Goal: Task Accomplishment & Management: Use online tool/utility

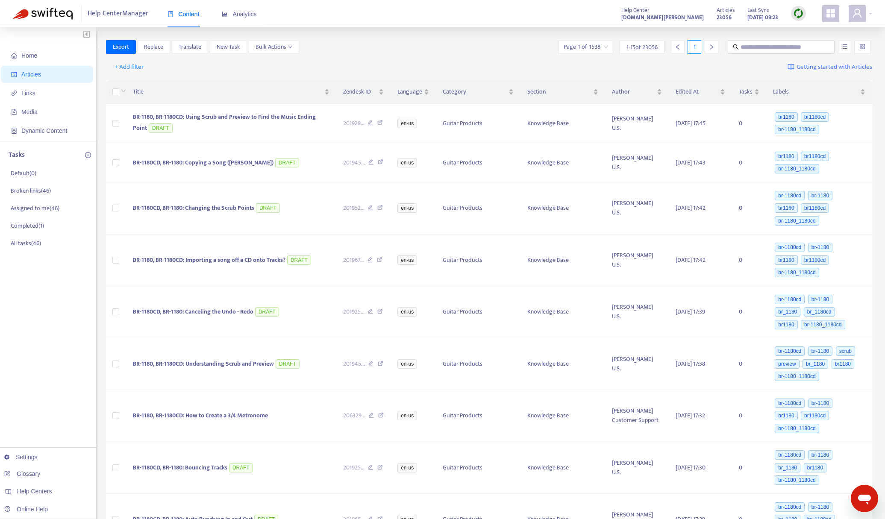
drag, startPoint x: 798, startPoint y: 15, endPoint x: 798, endPoint y: 20, distance: 4.7
click at [798, 15] on img at bounding box center [798, 13] width 11 height 11
click at [799, 32] on link "Quick Sync" at bounding box center [816, 31] width 36 height 10
drag, startPoint x: 239, startPoint y: 16, endPoint x: 334, endPoint y: 91, distance: 120.8
click at [239, 17] on span "Analytics" at bounding box center [239, 14] width 35 height 7
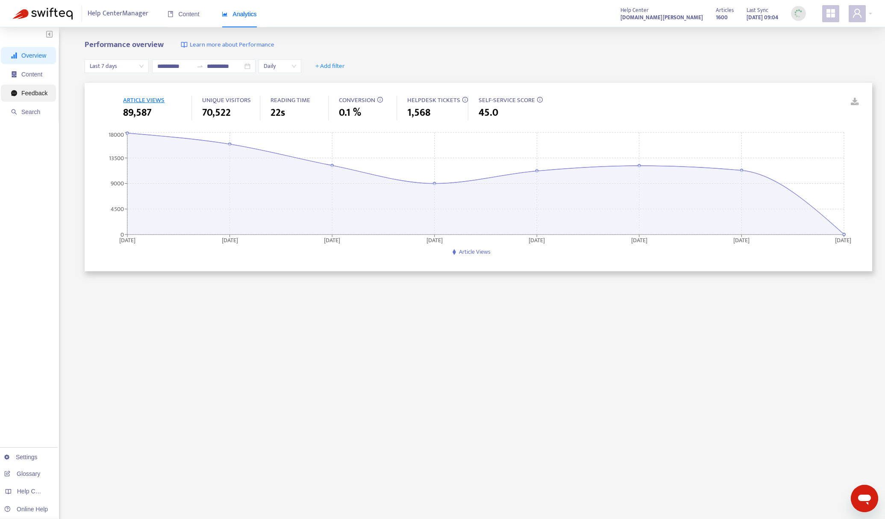
click at [28, 91] on span "Feedback" at bounding box center [34, 93] width 26 height 7
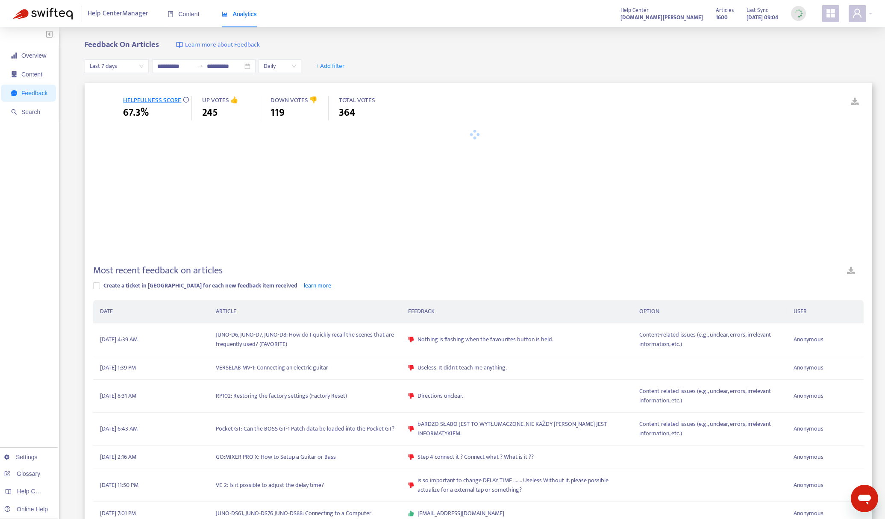
click at [117, 66] on span "Last 7 days" at bounding box center [117, 66] width 54 height 13
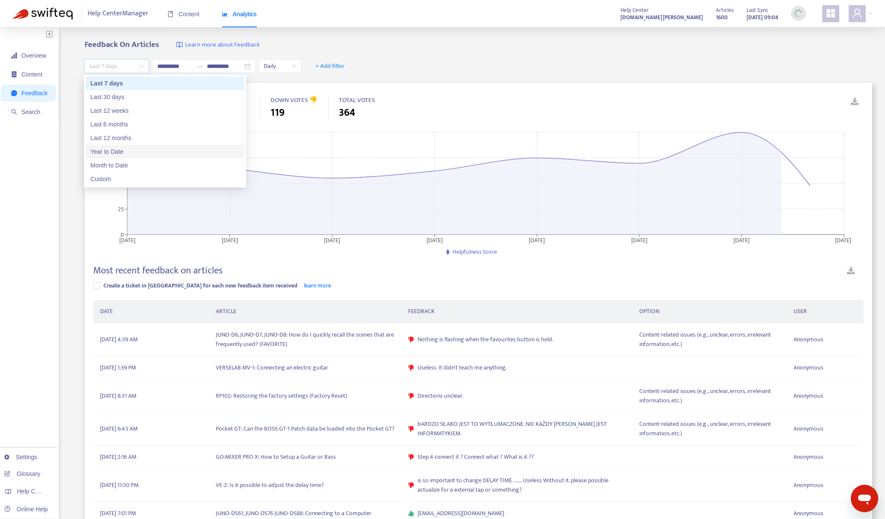
click at [131, 151] on div "Year to Date" at bounding box center [165, 151] width 149 height 9
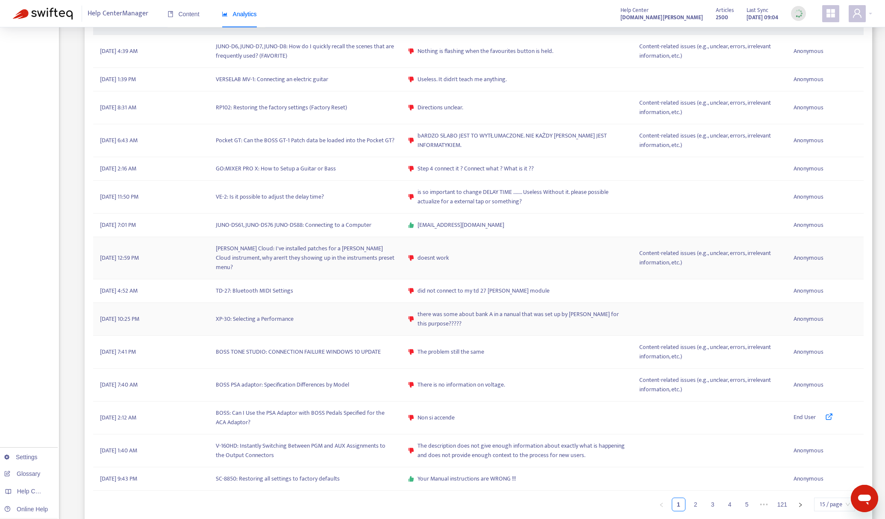
scroll to position [291, 0]
click at [18, 328] on div "Overview Content Feedback Search Settings Glossary Help Centers Online Help" at bounding box center [29, 132] width 59 height 793
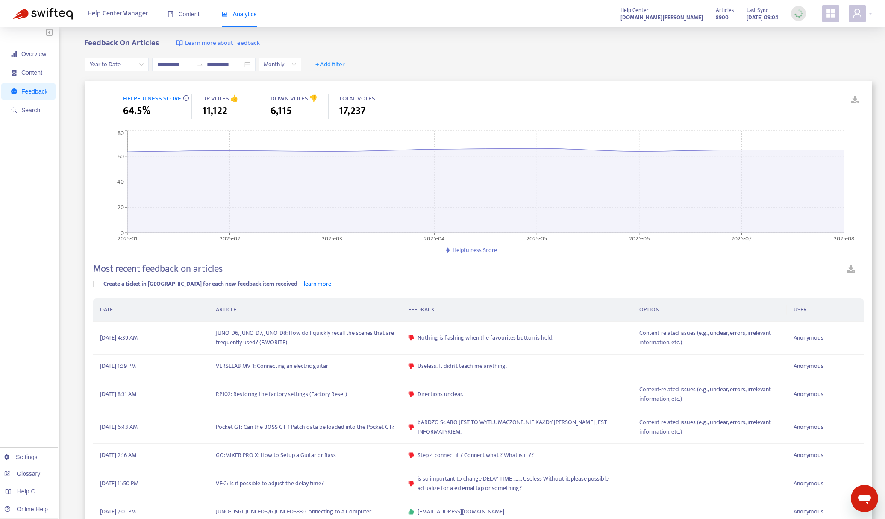
scroll to position [0, 0]
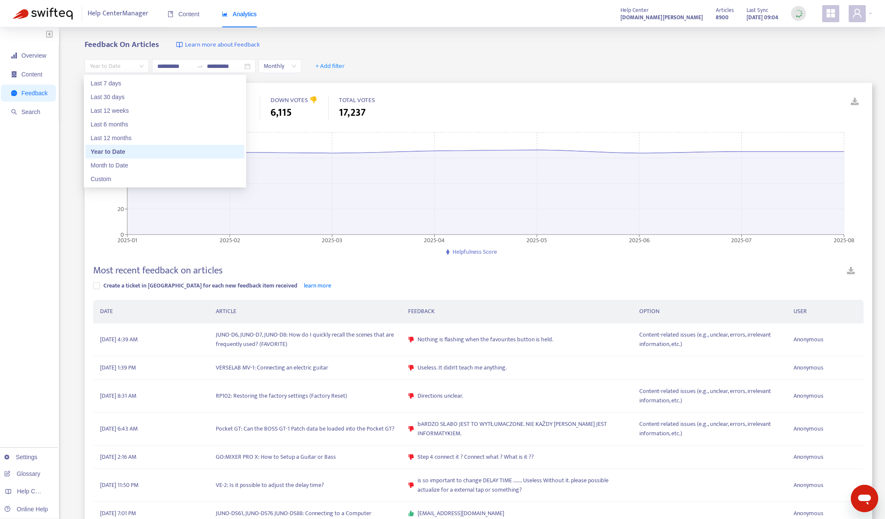
click at [104, 64] on span "Year to Date" at bounding box center [117, 66] width 54 height 13
click at [113, 83] on div "Last 7 days" at bounding box center [165, 83] width 149 height 9
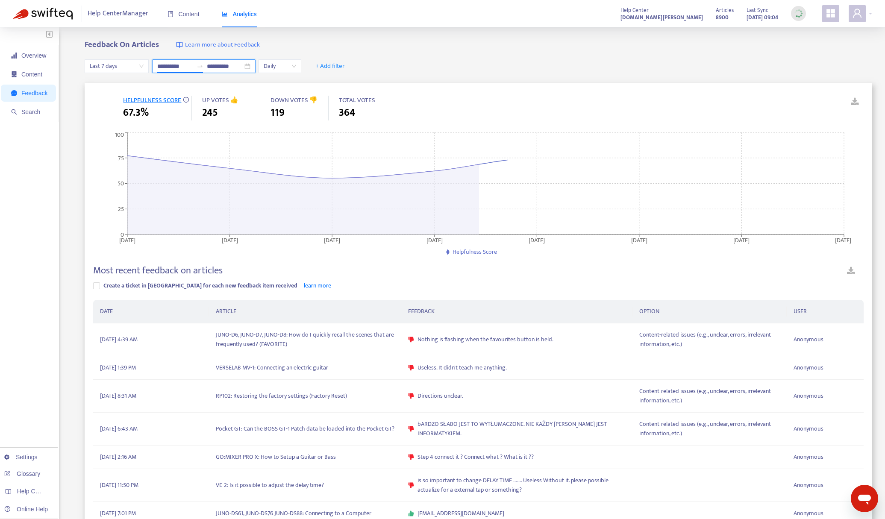
click at [171, 68] on input "**********" at bounding box center [175, 66] width 36 height 9
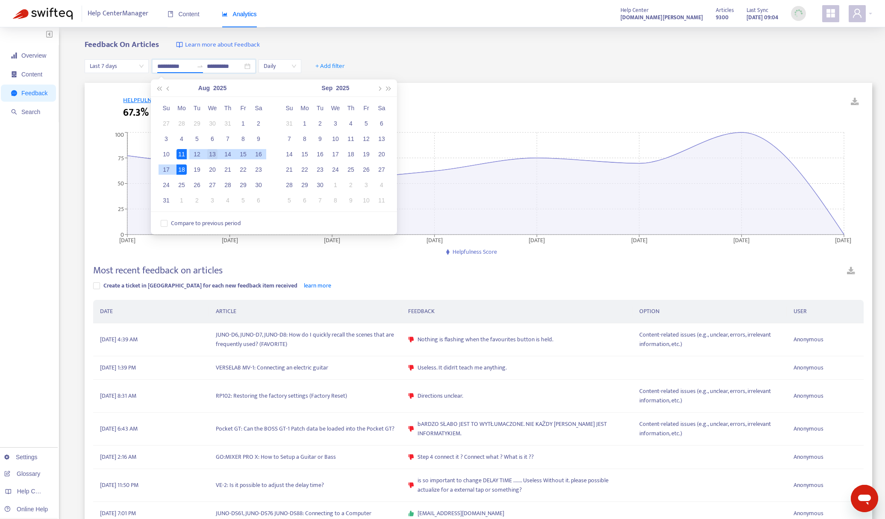
type input "**********"
click at [211, 155] on div "13" at bounding box center [212, 154] width 10 height 10
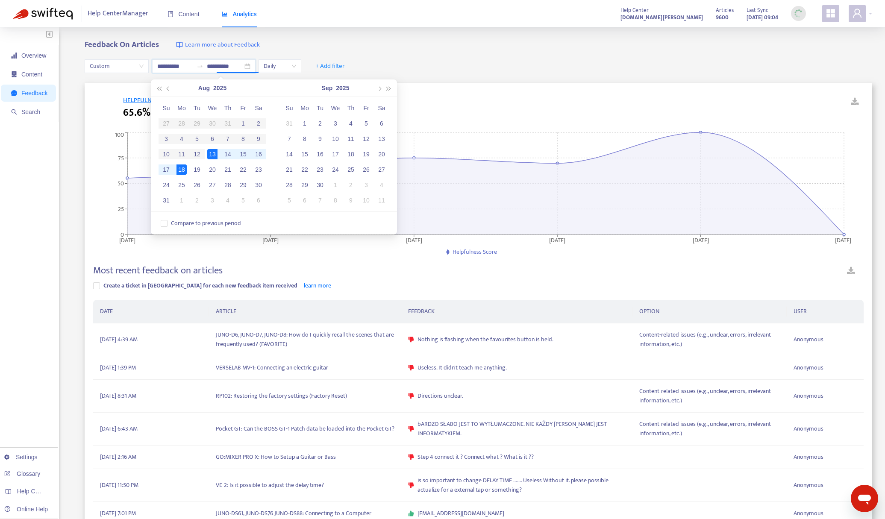
click at [440, 56] on div "**********" at bounding box center [479, 66] width 788 height 33
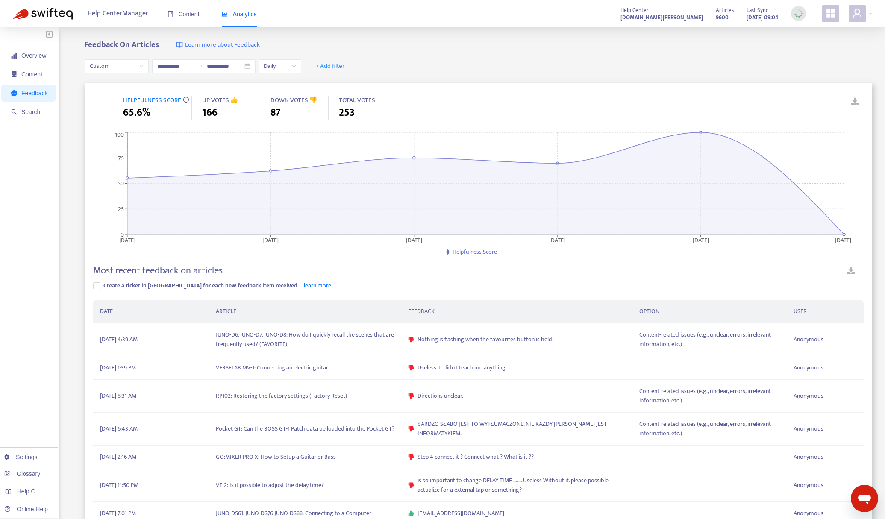
click at [854, 270] on link at bounding box center [851, 272] width 25 height 15
